Goal: Task Accomplishment & Management: Use online tool/utility

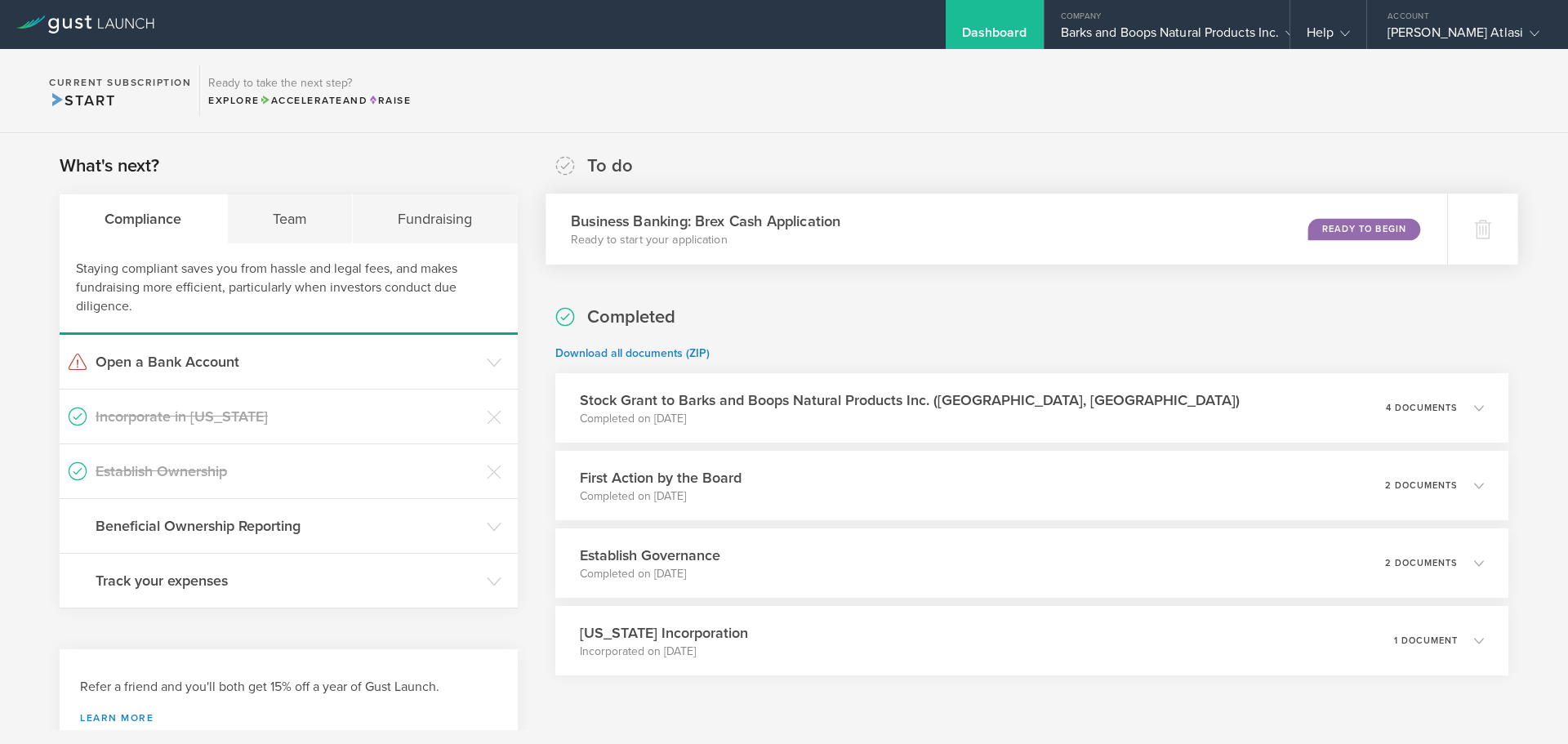
click at [1326, 220] on div "Ready to Begin" at bounding box center [1364, 229] width 112 height 22
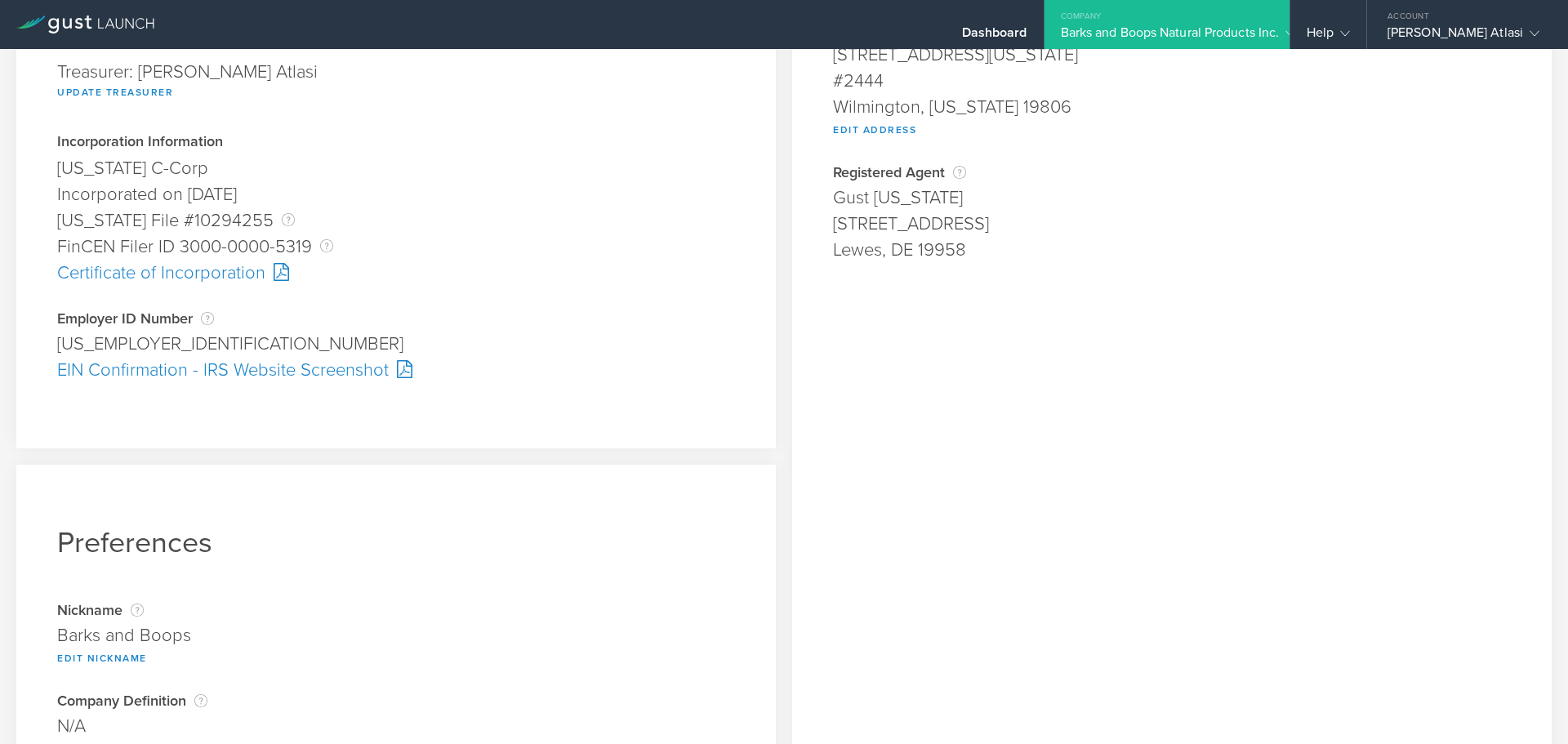
scroll to position [352, 0]
click at [332, 365] on div "EIN Confirmation - IRS Website Screenshot" at bounding box center [395, 368] width 678 height 26
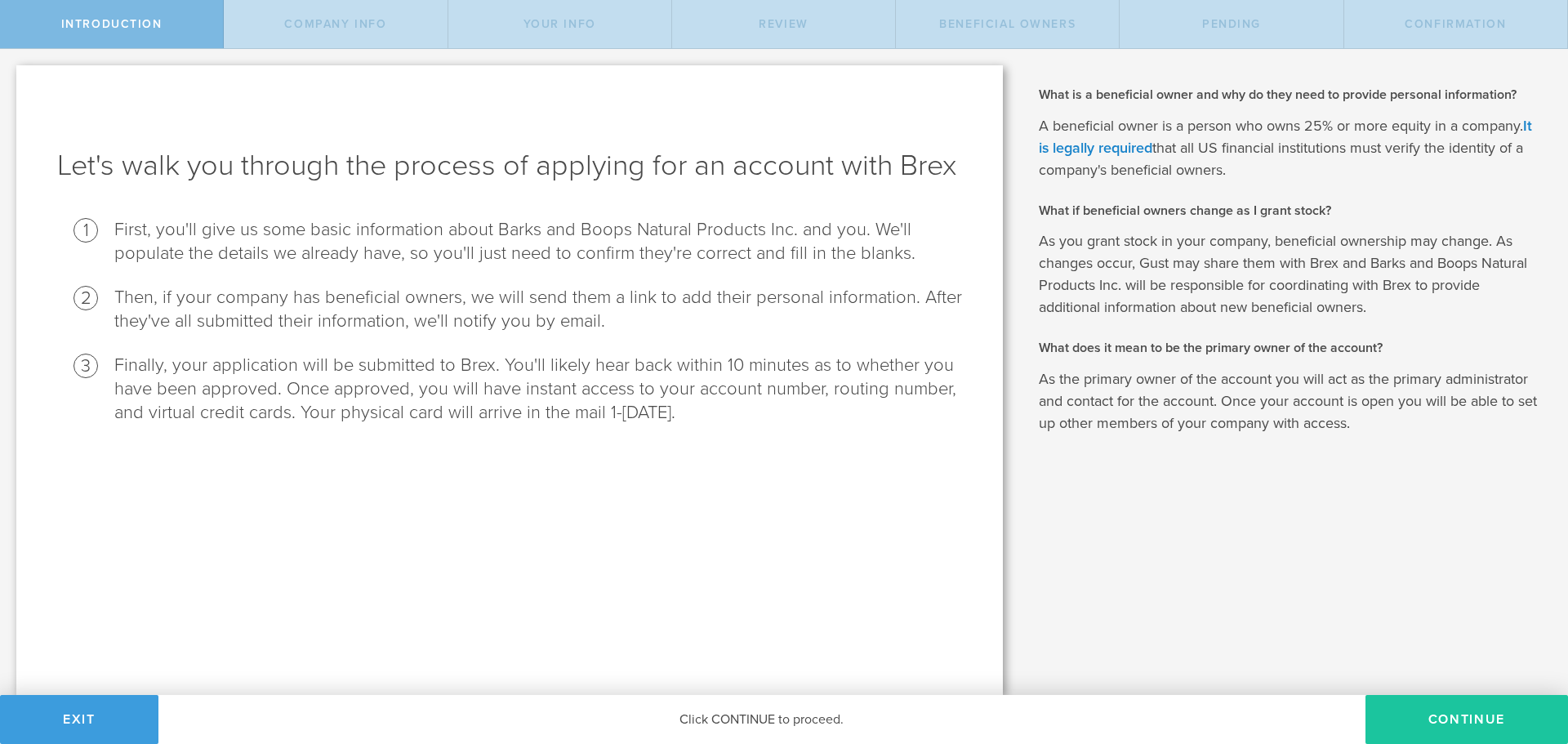
click at [1402, 726] on button "Continue" at bounding box center [1467, 719] width 203 height 49
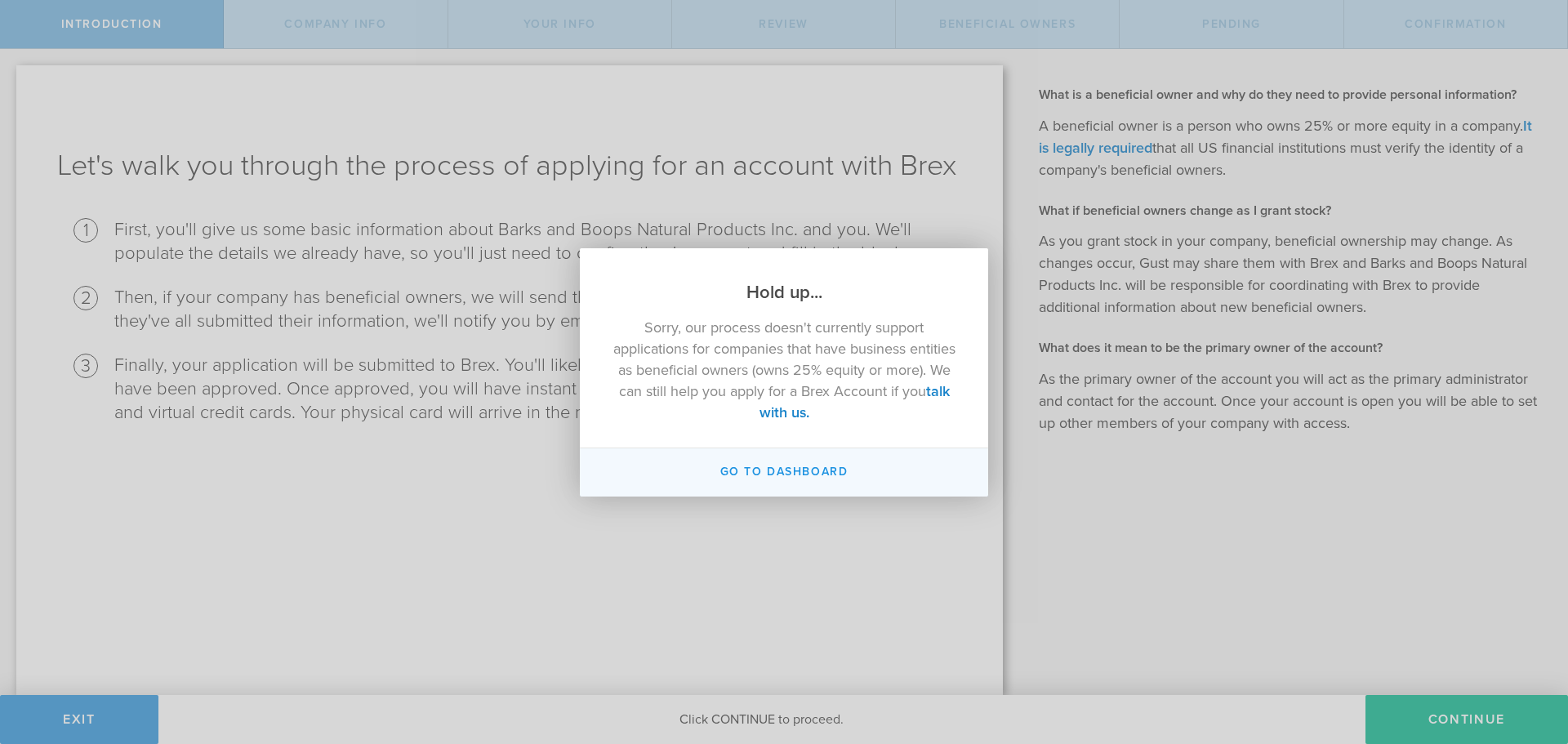
click at [792, 472] on button "Go to Dashboard" at bounding box center [783, 472] width 408 height 48
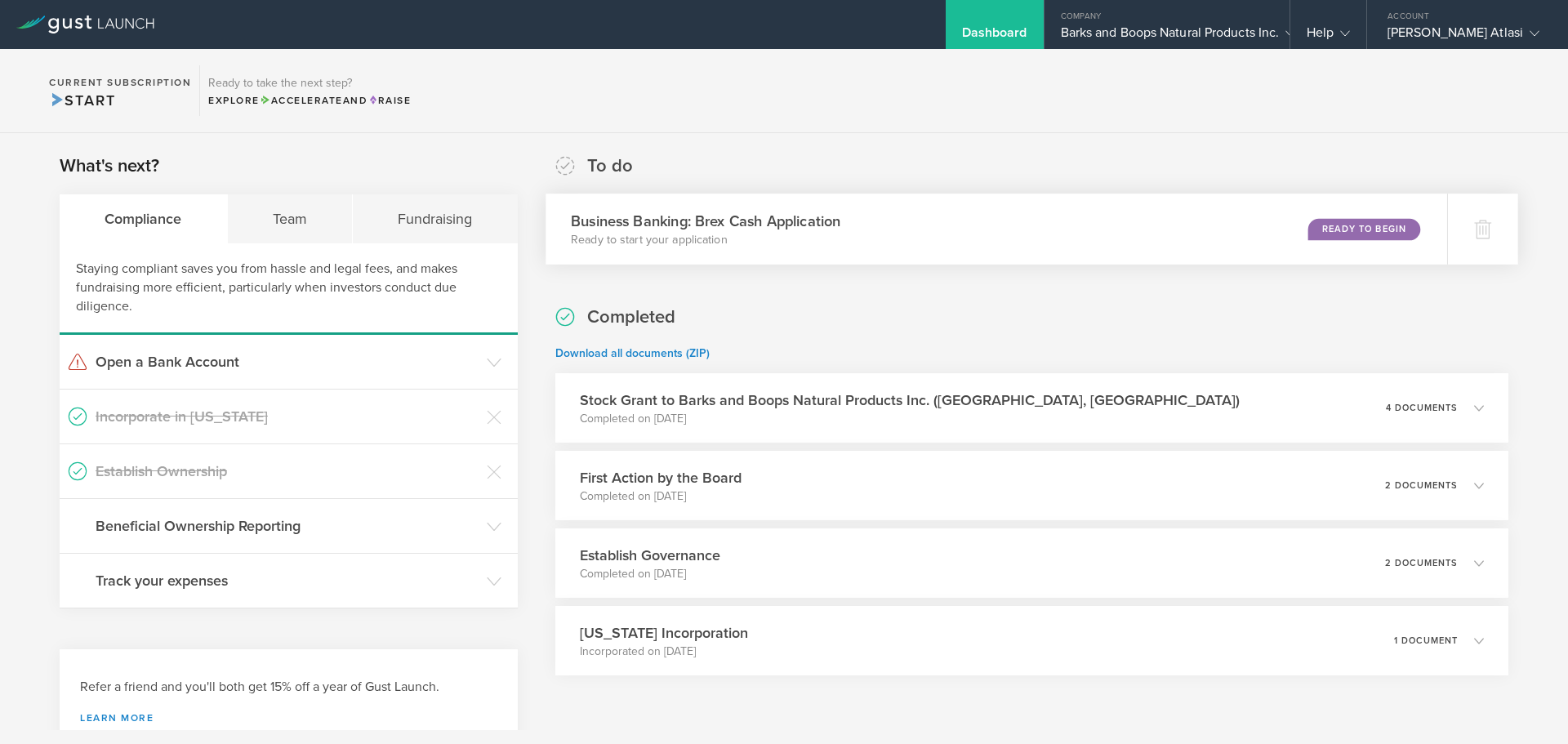
click at [1046, 206] on div "Business Banking: Brex Cash Application Ready to start your application Ready t…" at bounding box center [996, 229] width 901 height 71
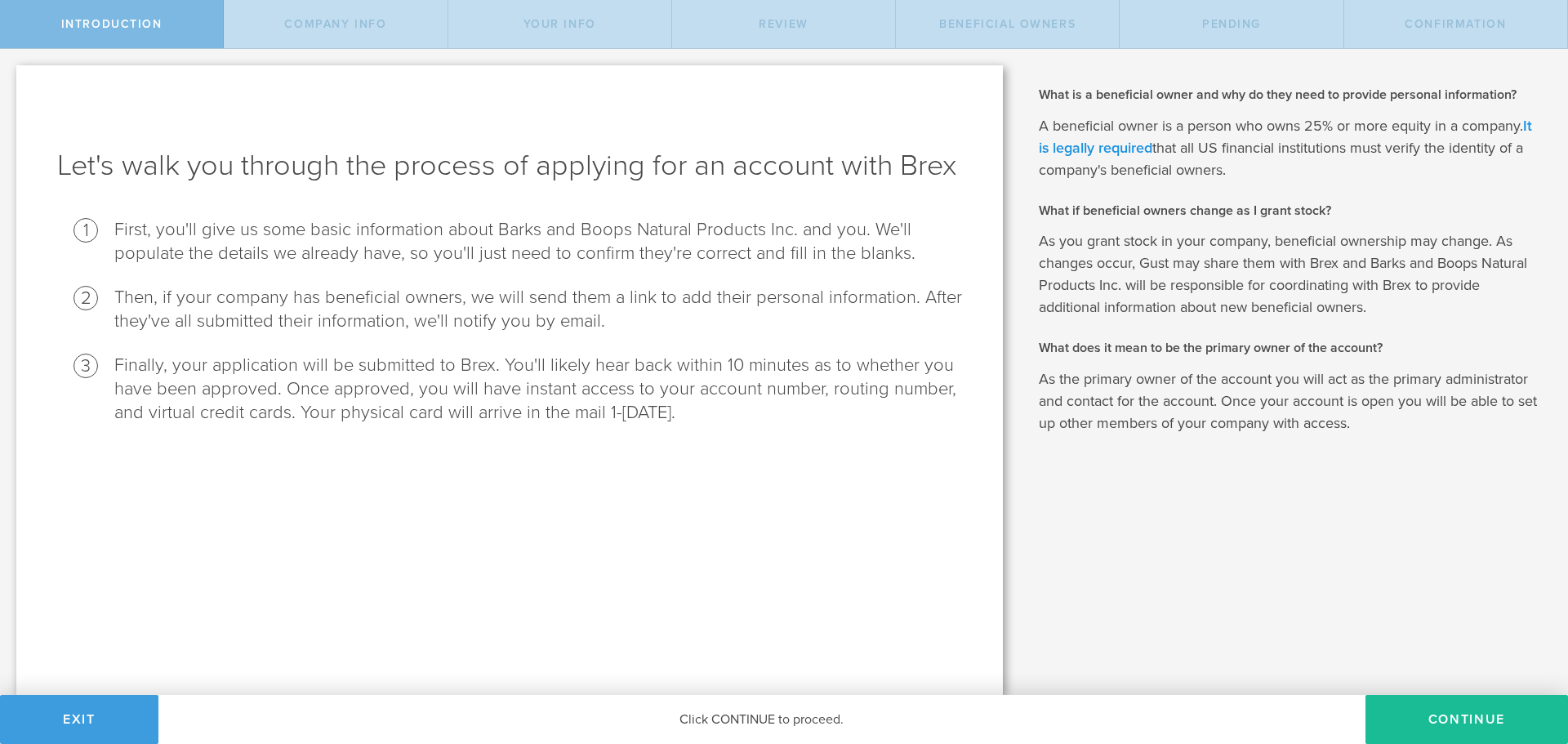
click at [1123, 145] on link "It is legally required" at bounding box center [1285, 137] width 493 height 40
